Goal: Task Accomplishment & Management: Complete application form

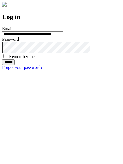
type input "**********"
click at [15, 65] on input "******" at bounding box center [8, 61] width 13 height 5
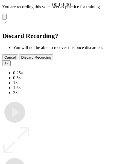
type input "**********"
